Goal: Task Accomplishment & Management: Complete application form

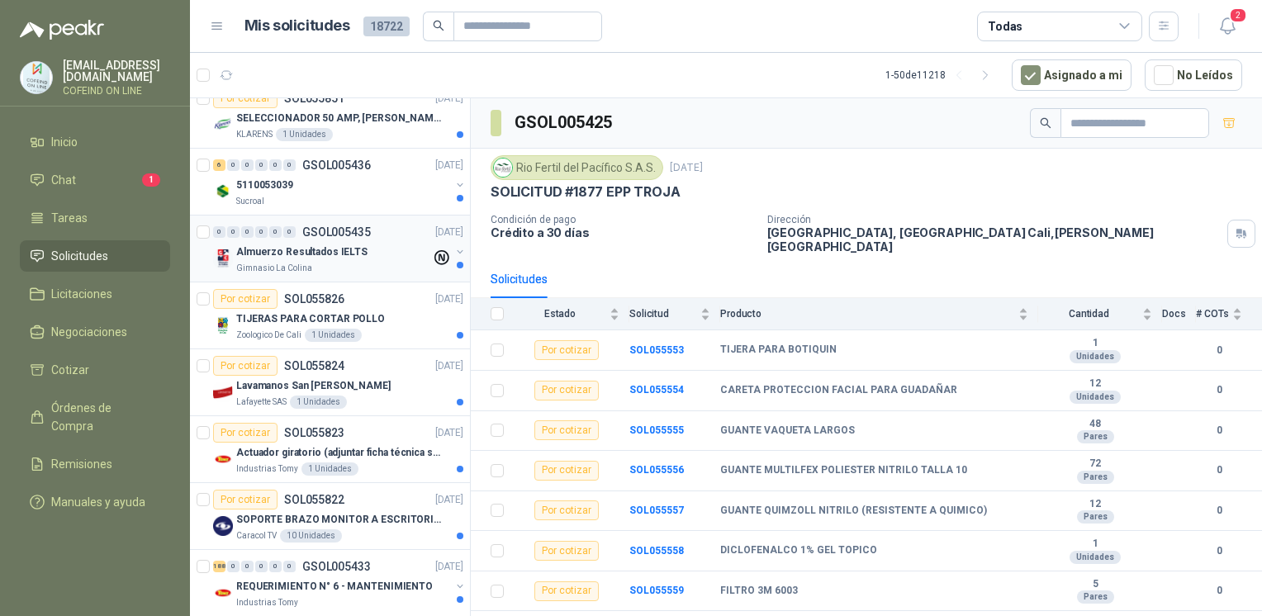
scroll to position [1136, 0]
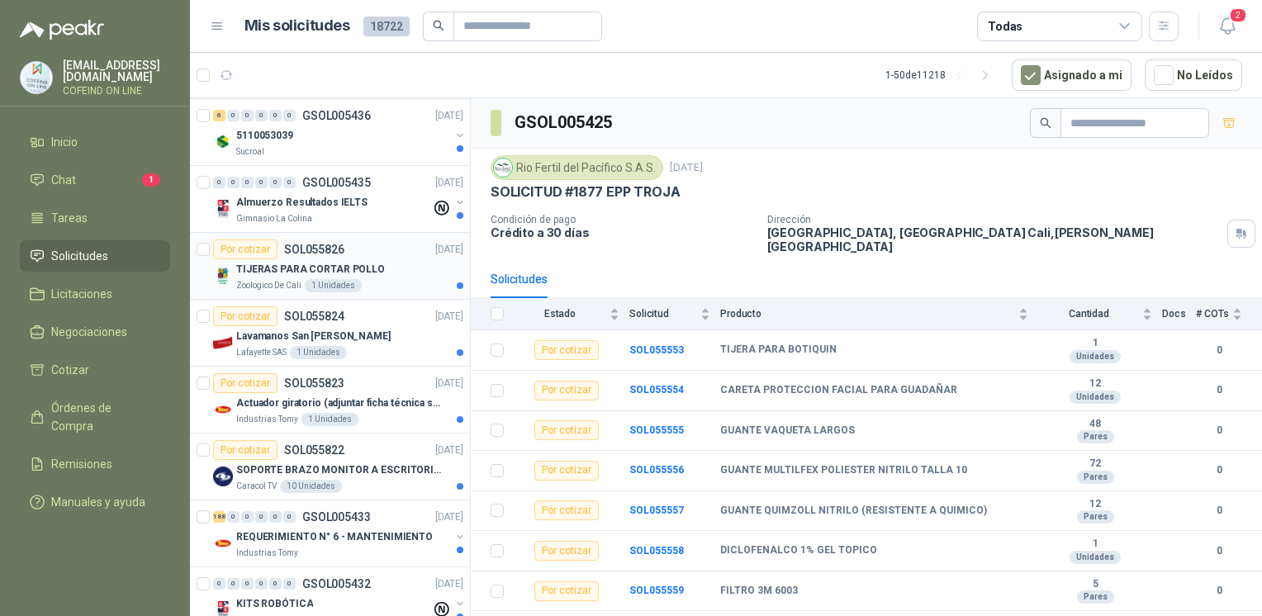
click at [396, 286] on div "Zoologico De Cali 1 Unidades" at bounding box center [349, 285] width 227 height 13
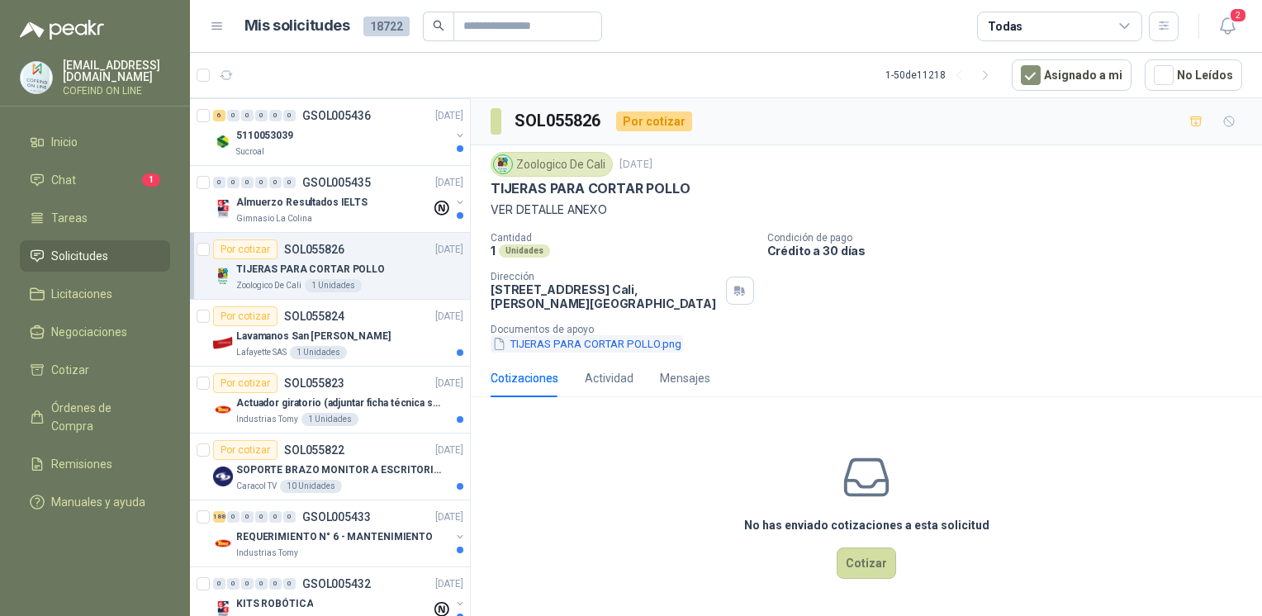
click at [641, 348] on button "TIJERAS PARA CORTAR POLLO.png" at bounding box center [586, 343] width 192 height 17
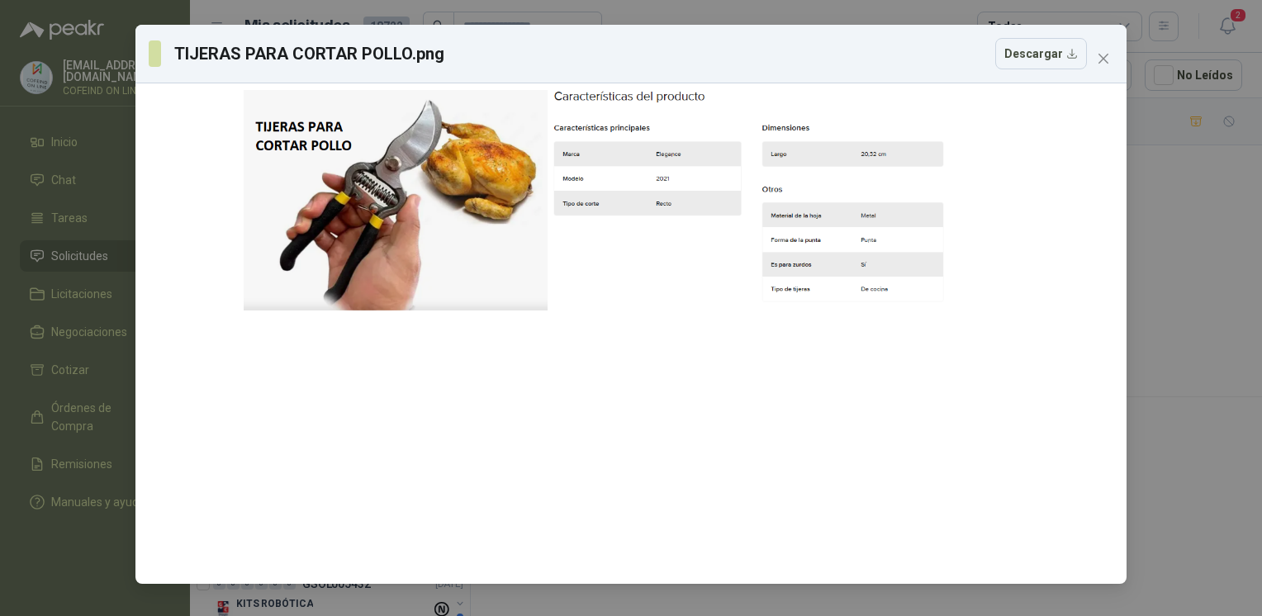
click at [1189, 265] on div "TIJERAS PARA CORTAR POLLO.png Descargar" at bounding box center [631, 308] width 1262 height 616
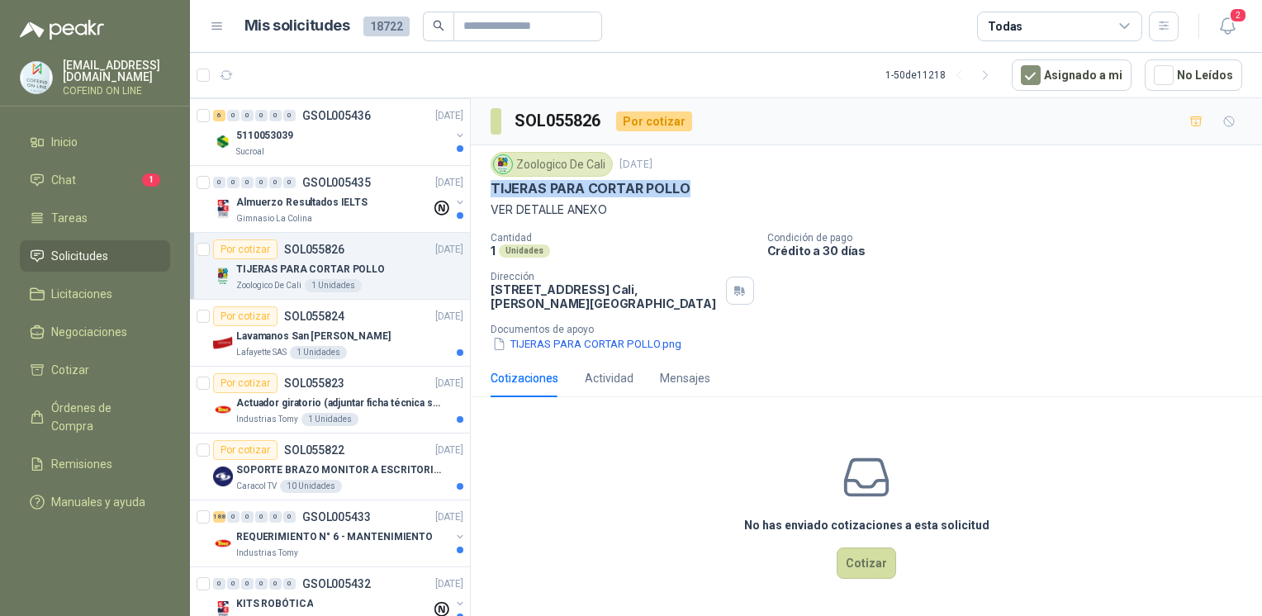
drag, startPoint x: 694, startPoint y: 187, endPoint x: 482, endPoint y: 197, distance: 211.6
click at [482, 197] on div "Zoologico De Cali [DATE] TIJERAS PARA CORTAR POLLO VER DETALLE ANEXO Cantidad 1…" at bounding box center [866, 252] width 791 height 214
copy p "TIJERAS PARA CORTAR POLLO"
click at [600, 344] on button "TIJERAS PARA CORTAR POLLO.png" at bounding box center [586, 343] width 192 height 17
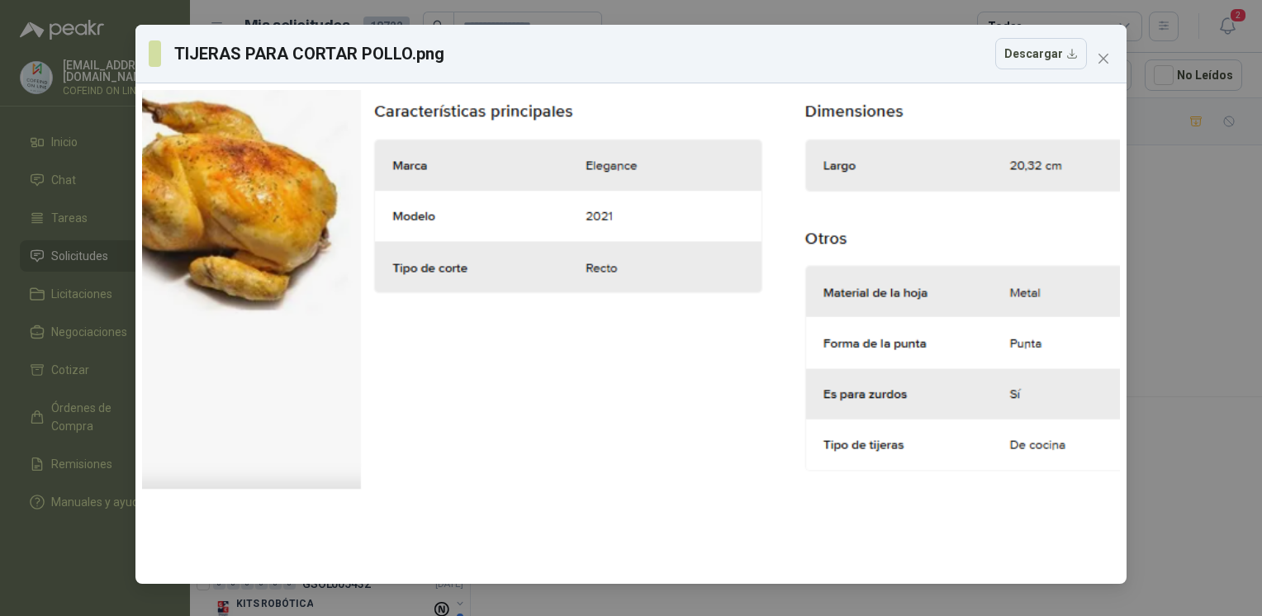
click at [1200, 256] on div "TIJERAS PARA CORTAR POLLO.png Descargar" at bounding box center [631, 308] width 1262 height 616
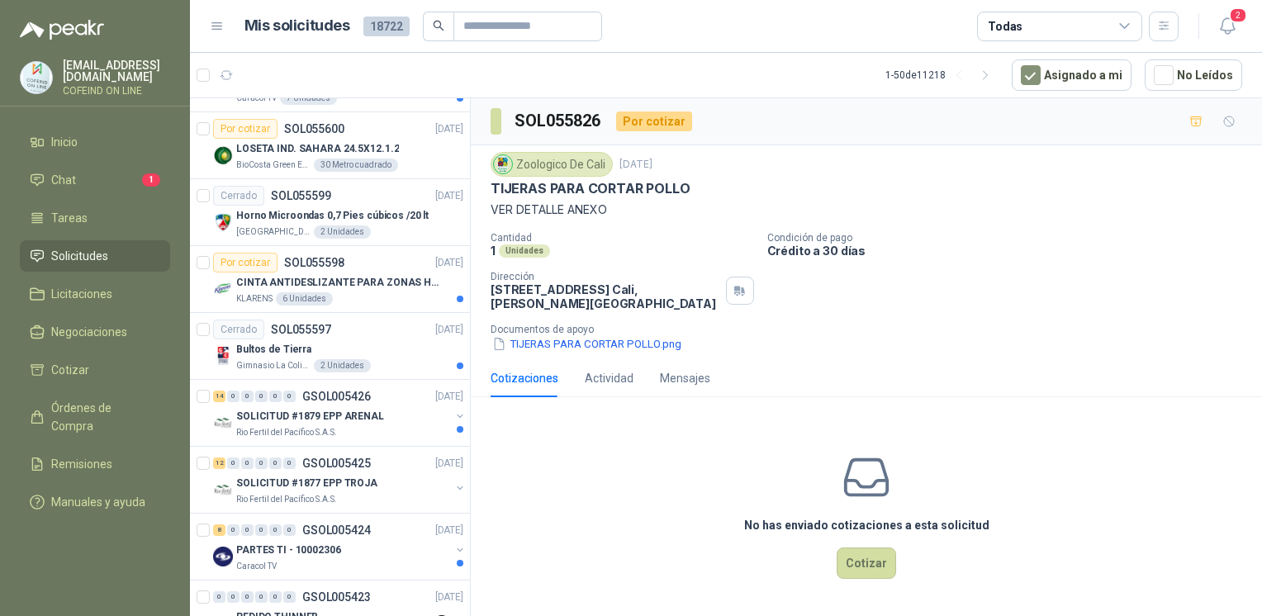
scroll to position [2082, 0]
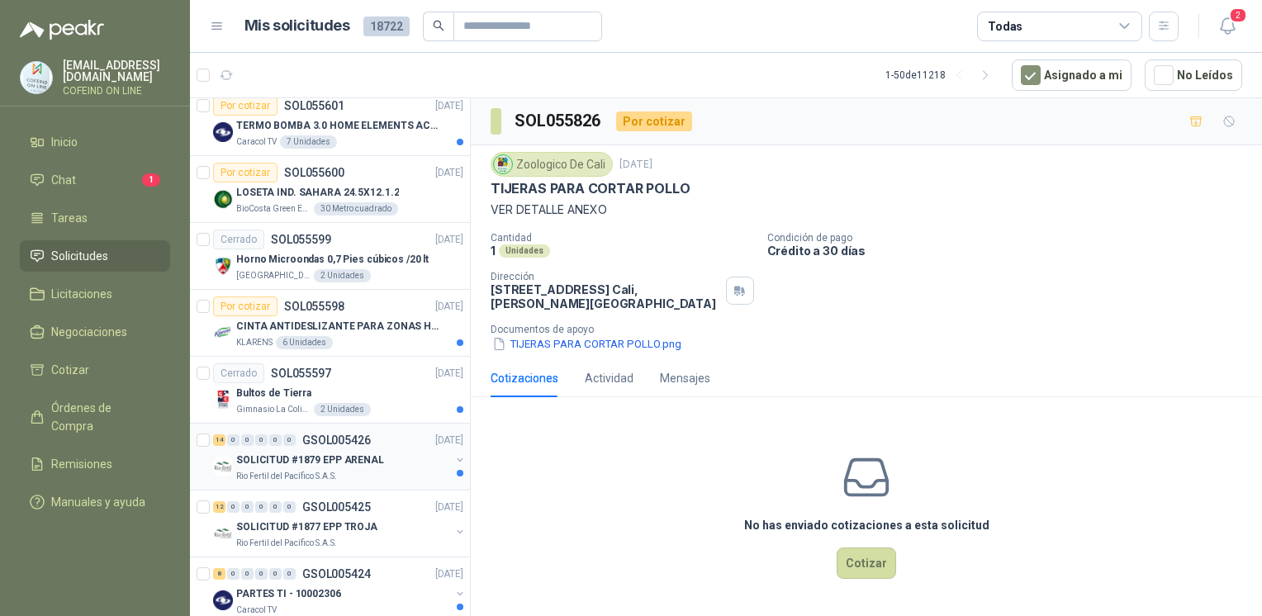
click at [357, 460] on p "SOLICITUD #1879 EPP ARENAL" at bounding box center [310, 460] width 148 height 16
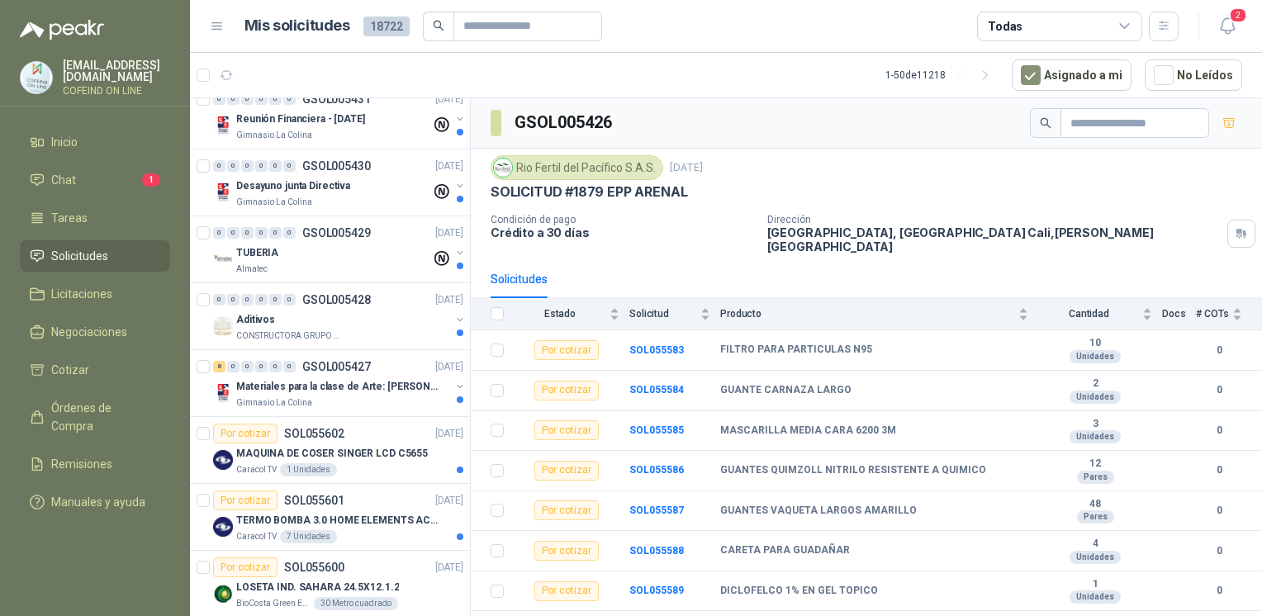
scroll to position [1659, 0]
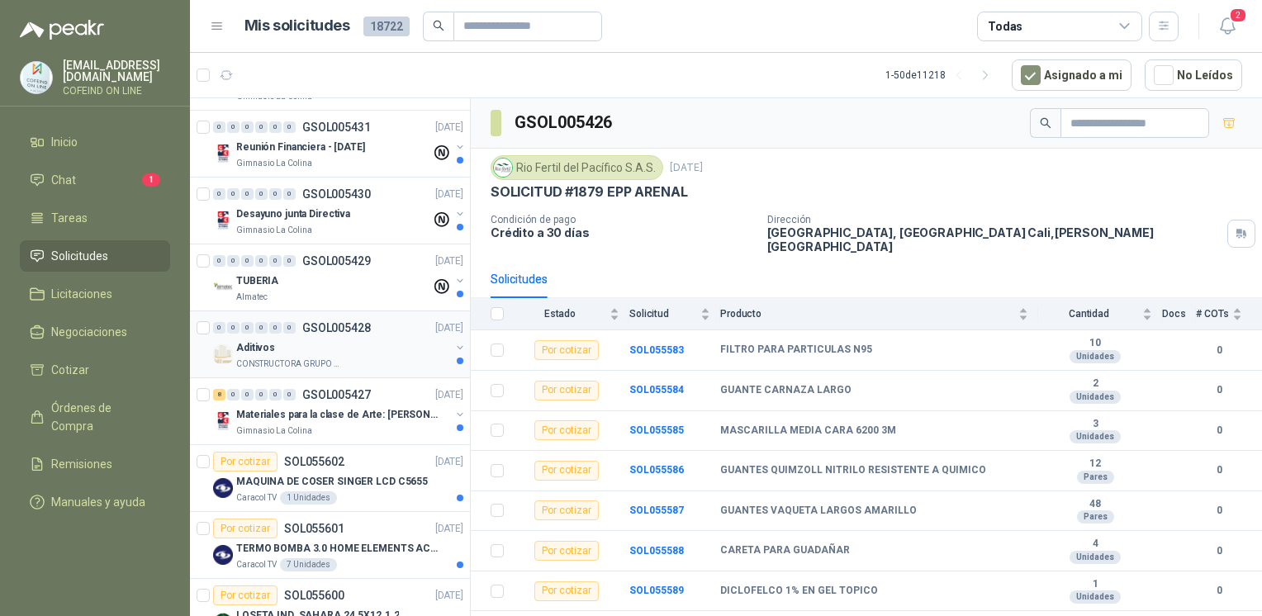
click at [367, 342] on div "Aditivos" at bounding box center [343, 348] width 214 height 20
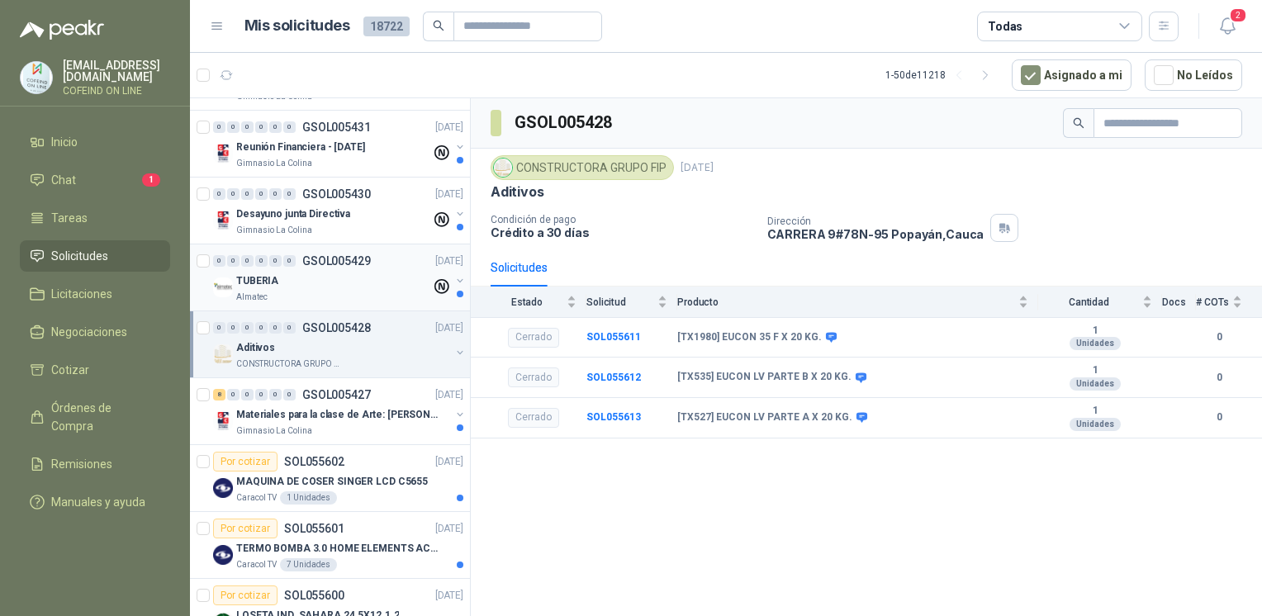
click at [347, 280] on div "TUBERIA" at bounding box center [333, 281] width 195 height 20
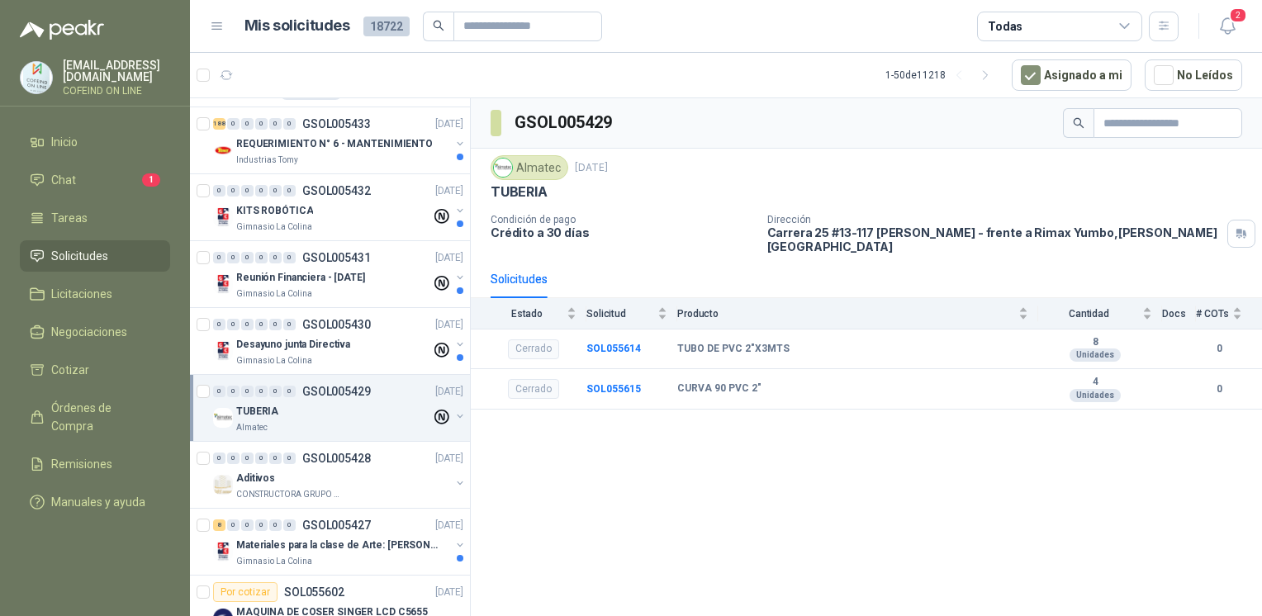
scroll to position [1488, 0]
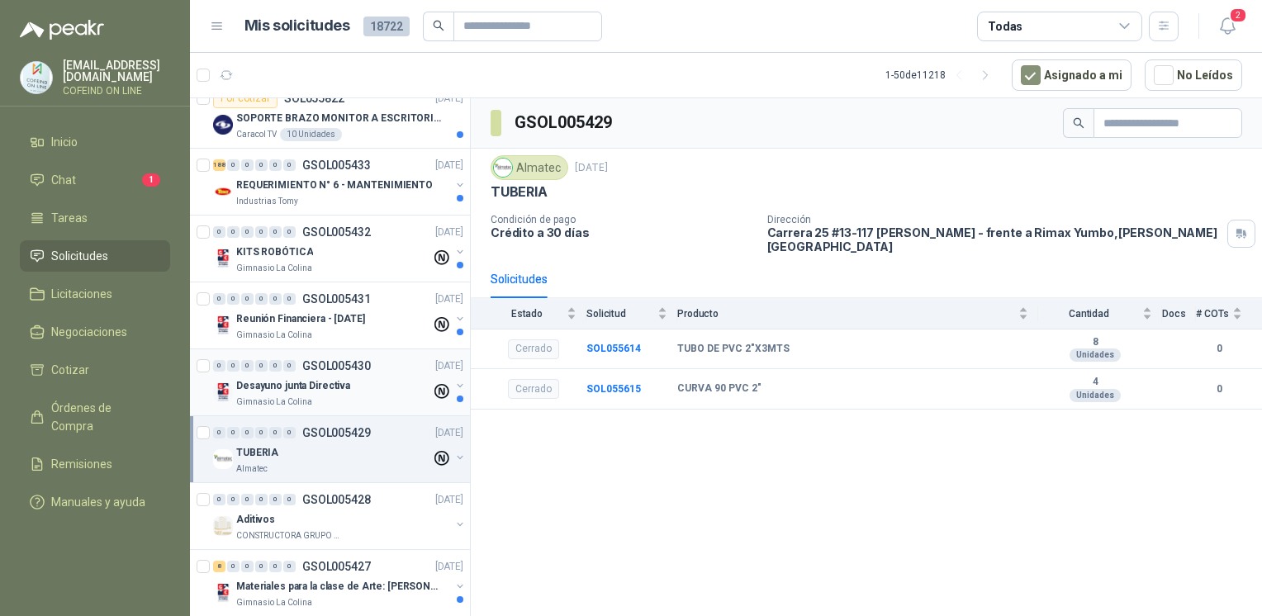
click at [339, 368] on div "0 0 0 0 0 0 GSOL005430 [DATE]" at bounding box center [339, 366] width 253 height 20
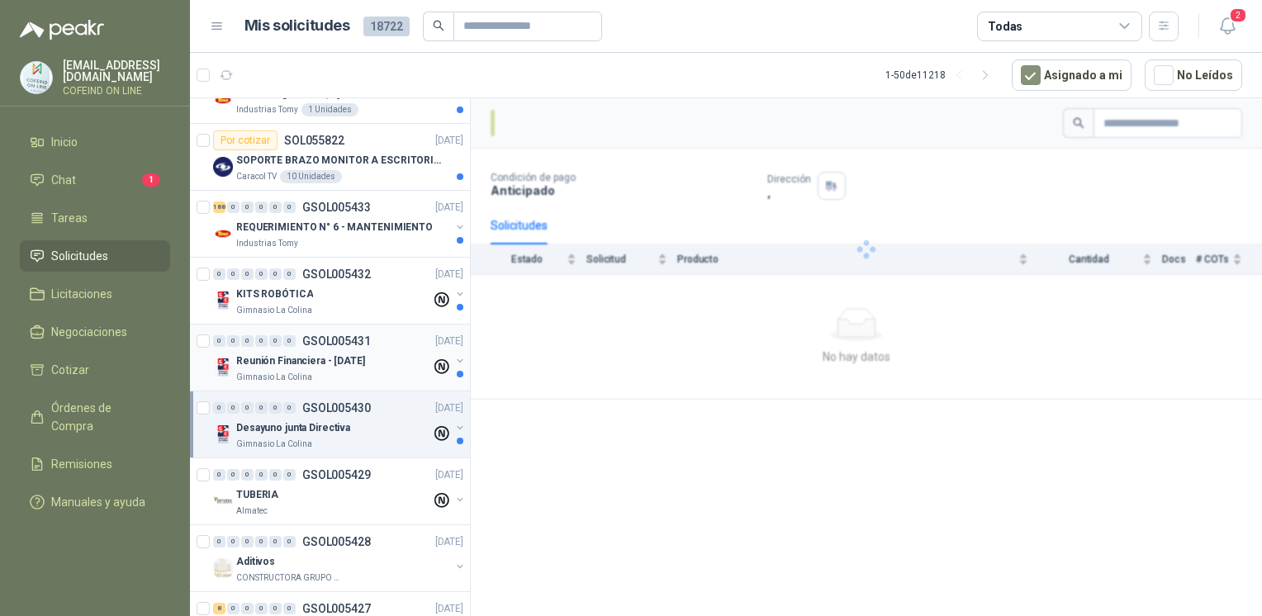
scroll to position [1445, 0]
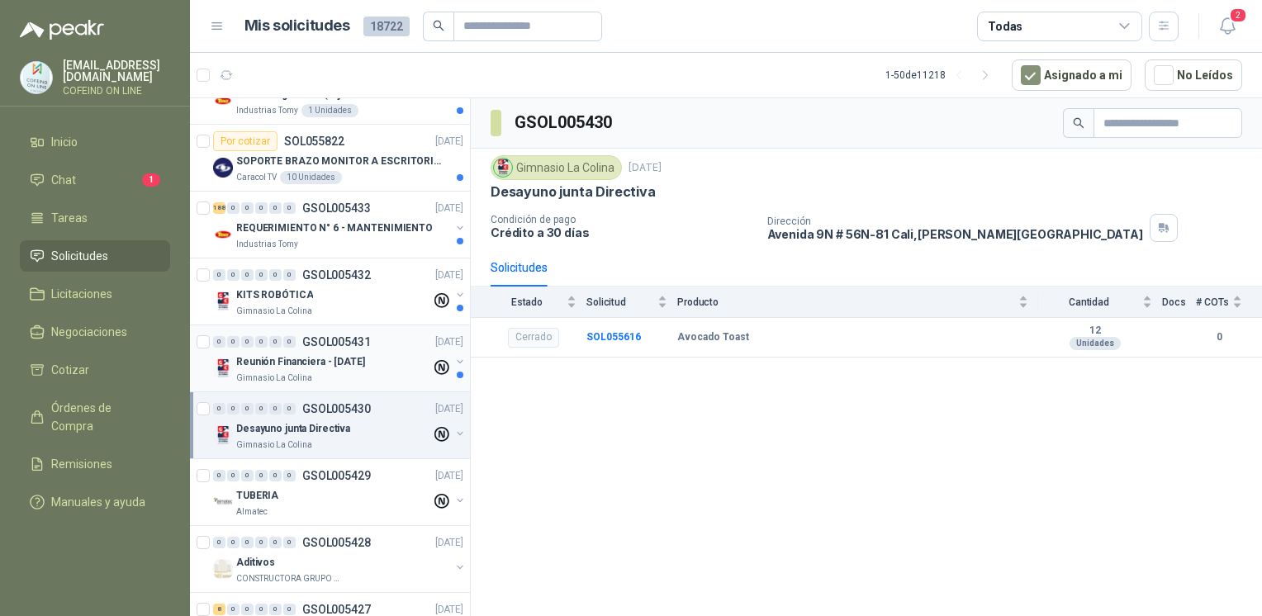
click at [342, 354] on p "Reunión Financiera - [DATE]" at bounding box center [300, 362] width 129 height 16
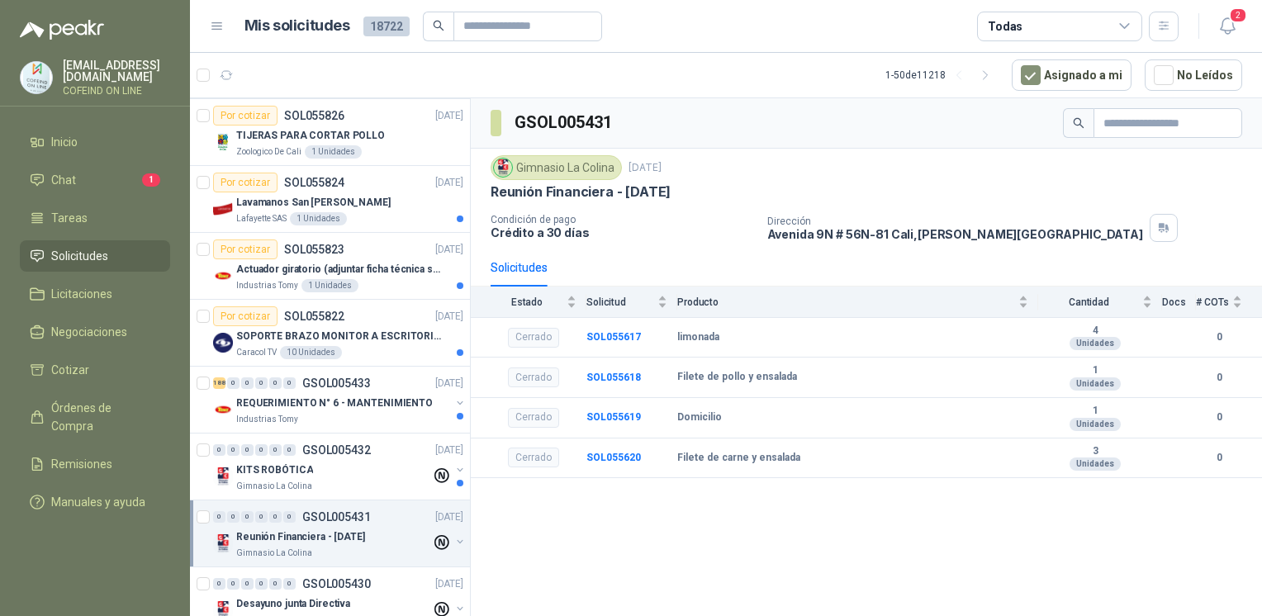
scroll to position [1261, 0]
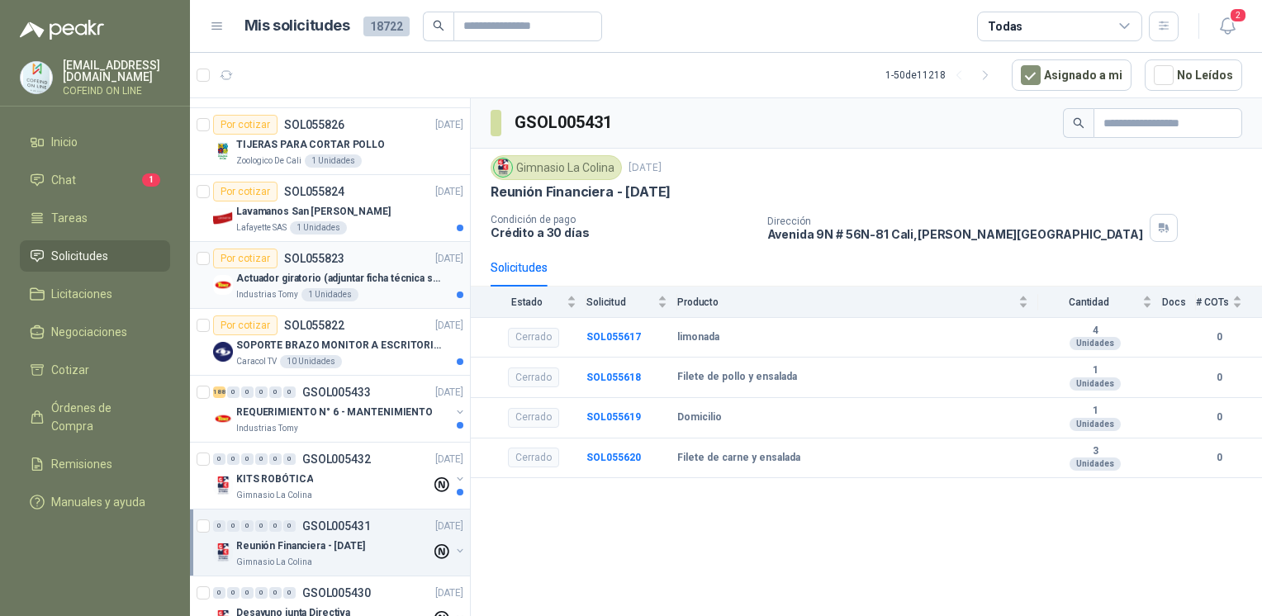
click at [344, 271] on p "Actuador giratorio (adjuntar ficha técnica si es diferente a festo)" at bounding box center [339, 279] width 206 height 16
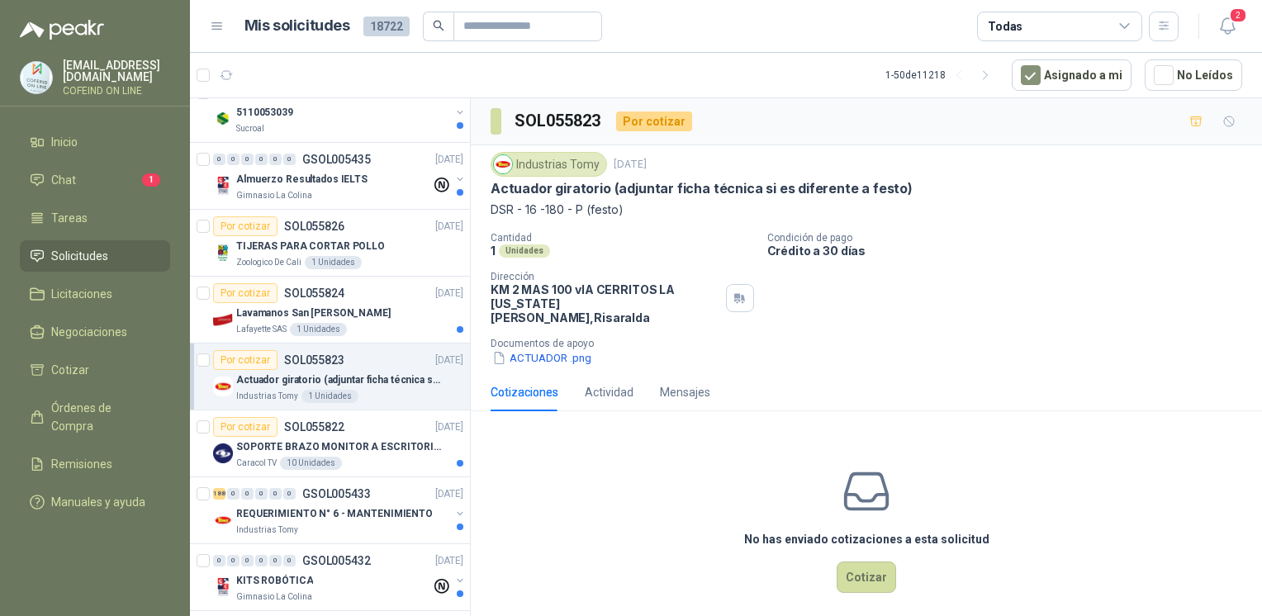
scroll to position [1121, 0]
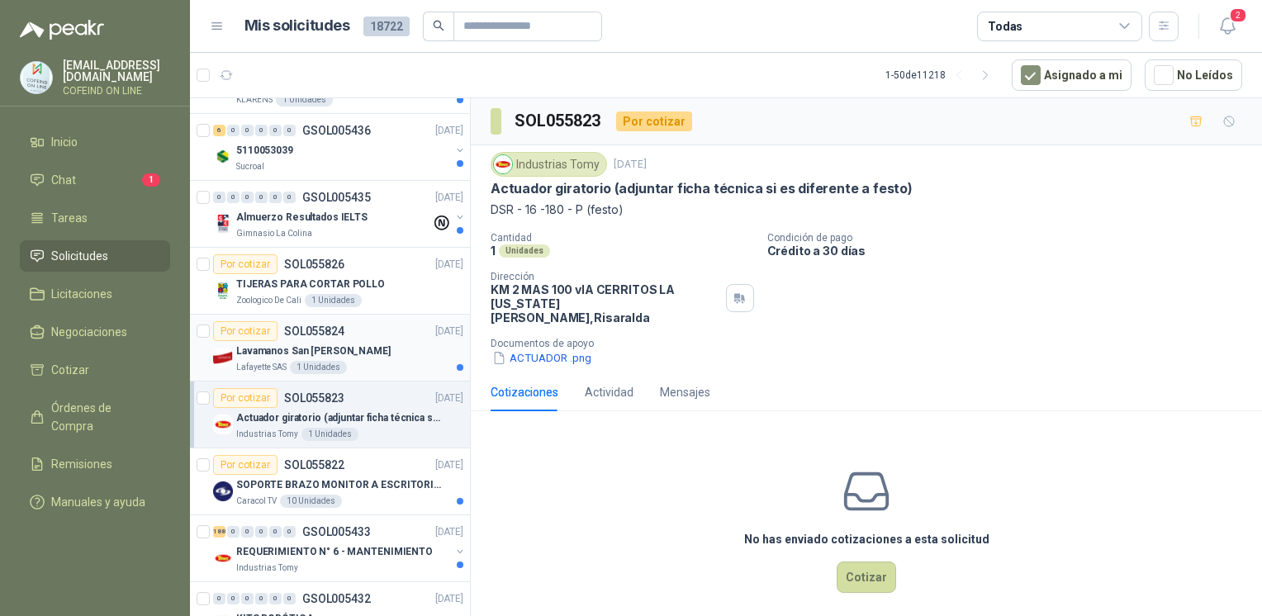
click at [370, 335] on div "Por cotizar SOL055824 [DATE]" at bounding box center [338, 331] width 250 height 20
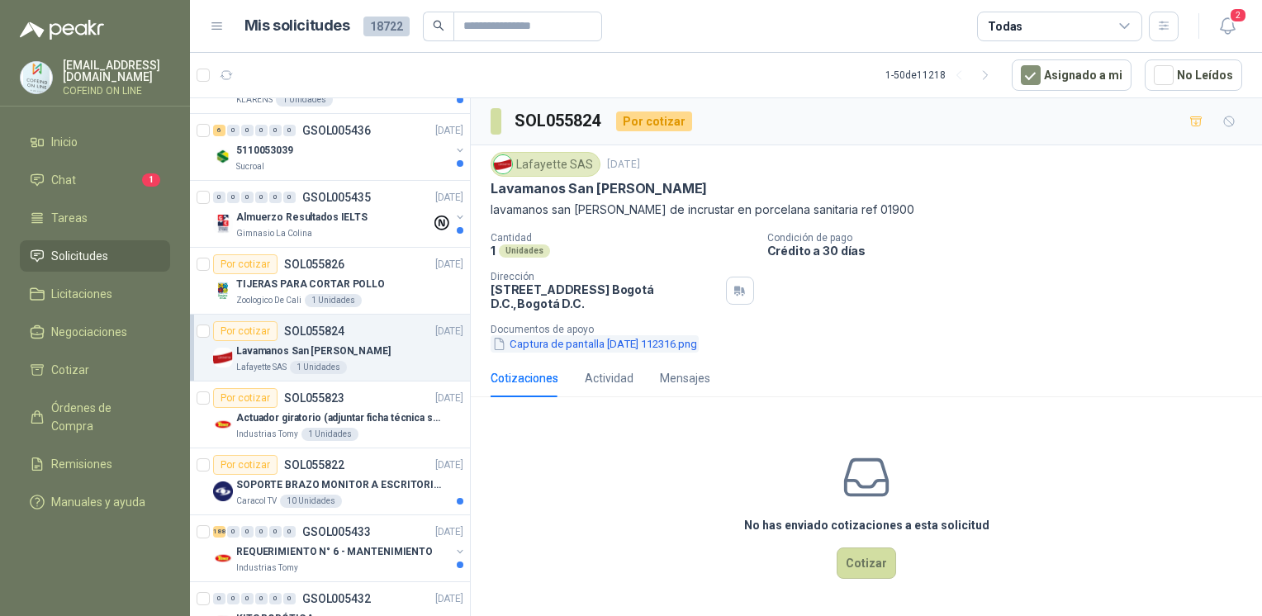
click at [560, 346] on button "Captura de pantalla [DATE] 112316.png" at bounding box center [594, 343] width 208 height 17
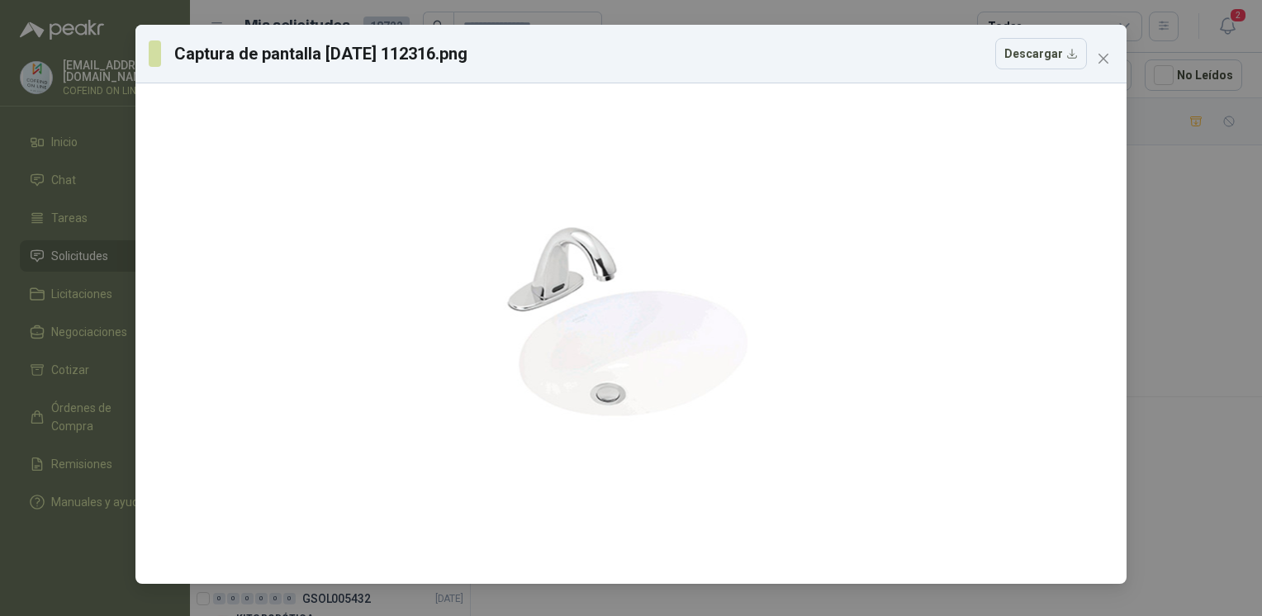
click at [1199, 272] on div "Captura de pantalla [DATE] 112316.png Descargar" at bounding box center [631, 308] width 1262 height 616
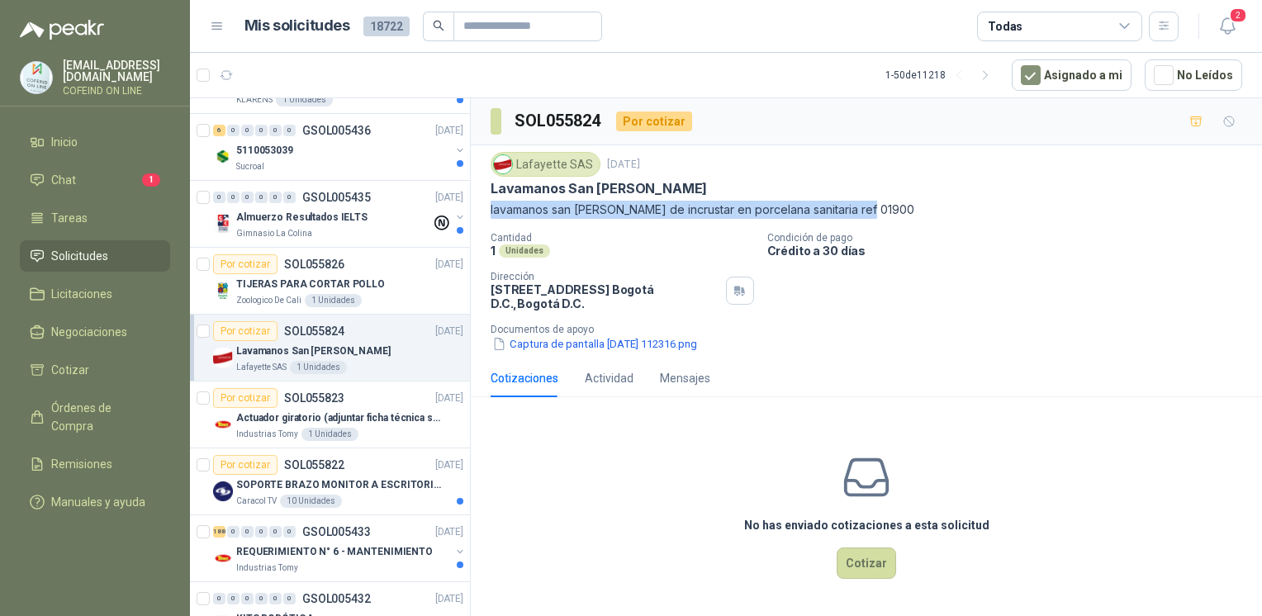
drag, startPoint x: 879, startPoint y: 211, endPoint x: 490, endPoint y: 213, distance: 389.7
click at [490, 213] on p "lavamanos san [PERSON_NAME] de incrustar en porcelana sanitaria ref 01900" at bounding box center [865, 210] width 751 height 18
click at [481, 206] on div "Lafayette SAS [DATE] Lavamanos San [PERSON_NAME] lavamanos san [PERSON_NAME] de…" at bounding box center [866, 252] width 791 height 214
drag, startPoint x: 488, startPoint y: 206, endPoint x: 885, endPoint y: 211, distance: 397.2
click at [885, 211] on div "Lafayette SAS [DATE] Lavamanos San [PERSON_NAME] lavamanos san [PERSON_NAME] de…" at bounding box center [866, 252] width 791 height 214
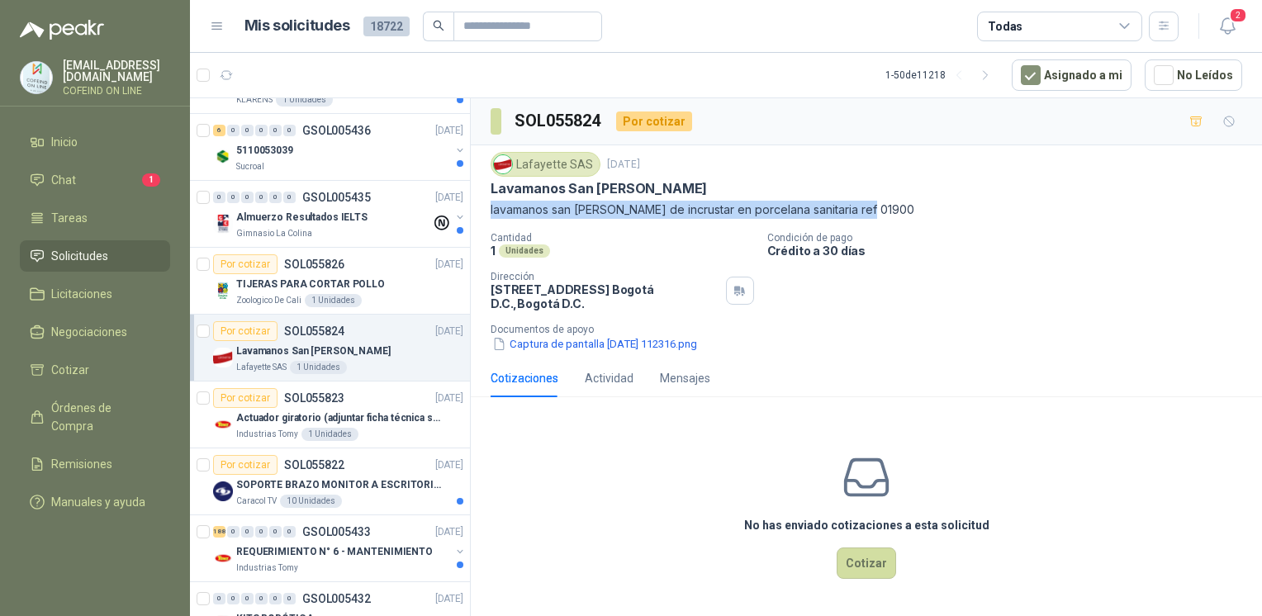
copy p "lavamanos san [PERSON_NAME] de incrustar en porcelana sanitaria ref 01900"
click at [858, 566] on button "Cotizar" at bounding box center [865, 562] width 59 height 31
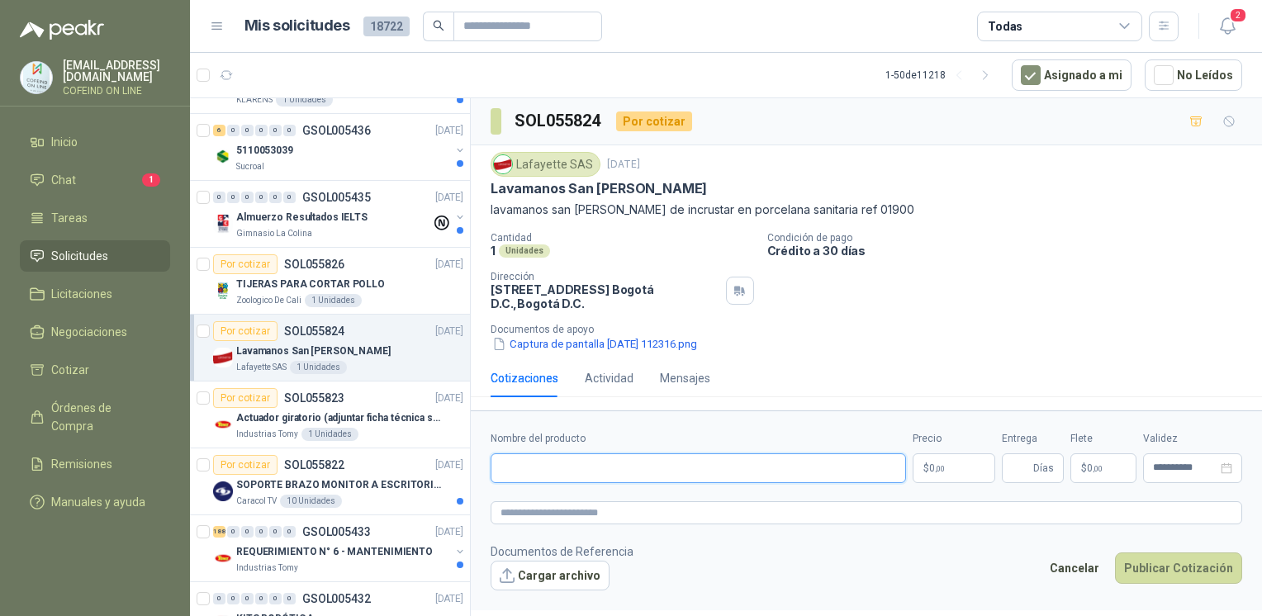
click at [654, 459] on input "Nombre del producto" at bounding box center [697, 468] width 415 height 30
paste input "**********"
type input "**********"
click at [568, 569] on button "Cargar archivo" at bounding box center [549, 576] width 119 height 30
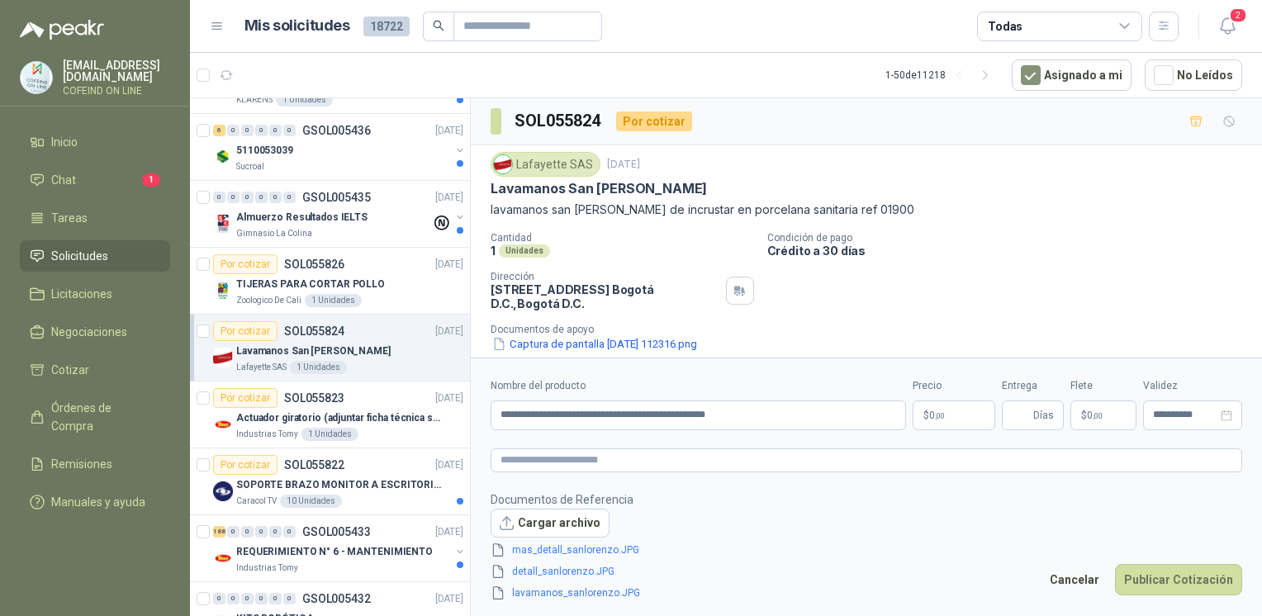
click at [930, 418] on body "[EMAIL_ADDRESS][DOMAIN_NAME] COFEIND ON LINE Inicio Chat 1 Tareas Solicitudes L…" at bounding box center [631, 308] width 1262 height 616
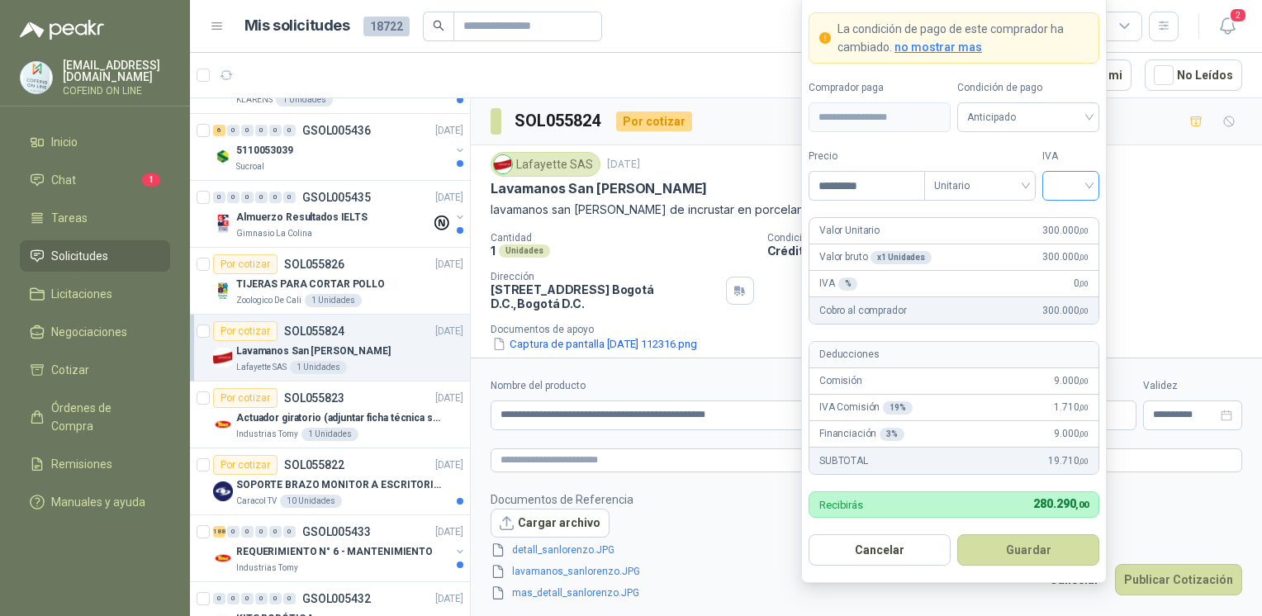
type input "*********"
click at [1057, 192] on input "search" at bounding box center [1070, 184] width 37 height 25
click at [1051, 270] on div "0%" at bounding box center [1070, 274] width 50 height 26
click at [1017, 550] on button "Guardar" at bounding box center [1028, 549] width 142 height 31
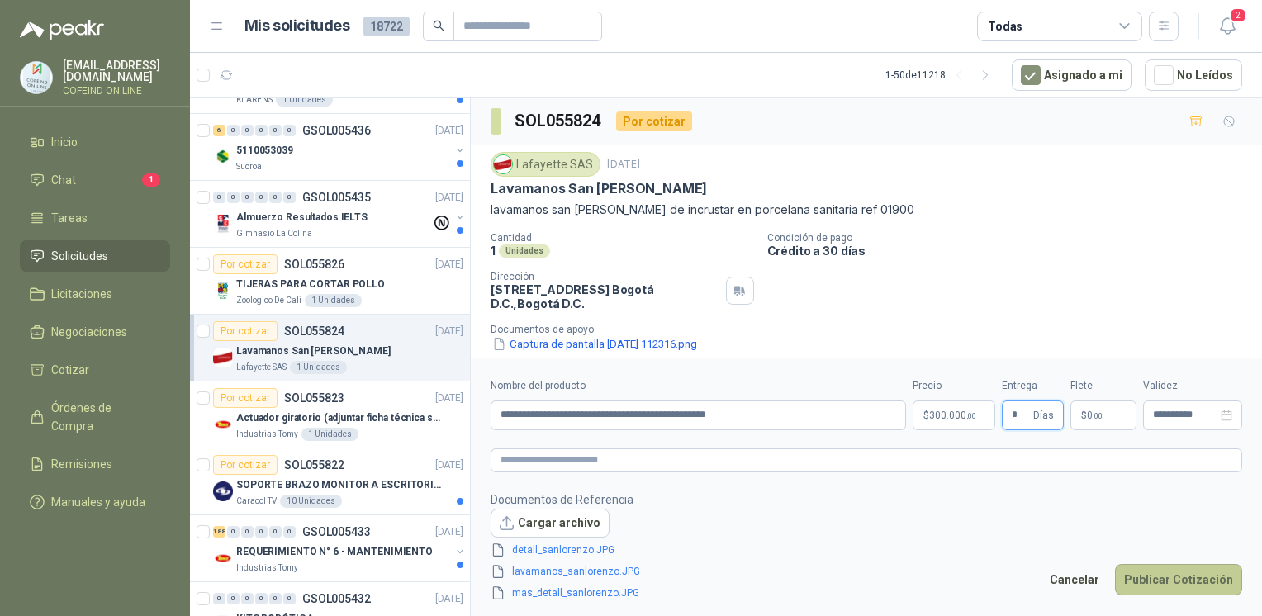
type input "*"
click at [1153, 585] on button "Publicar Cotización" at bounding box center [1178, 579] width 127 height 31
